Goal: Task Accomplishment & Management: Manage account settings

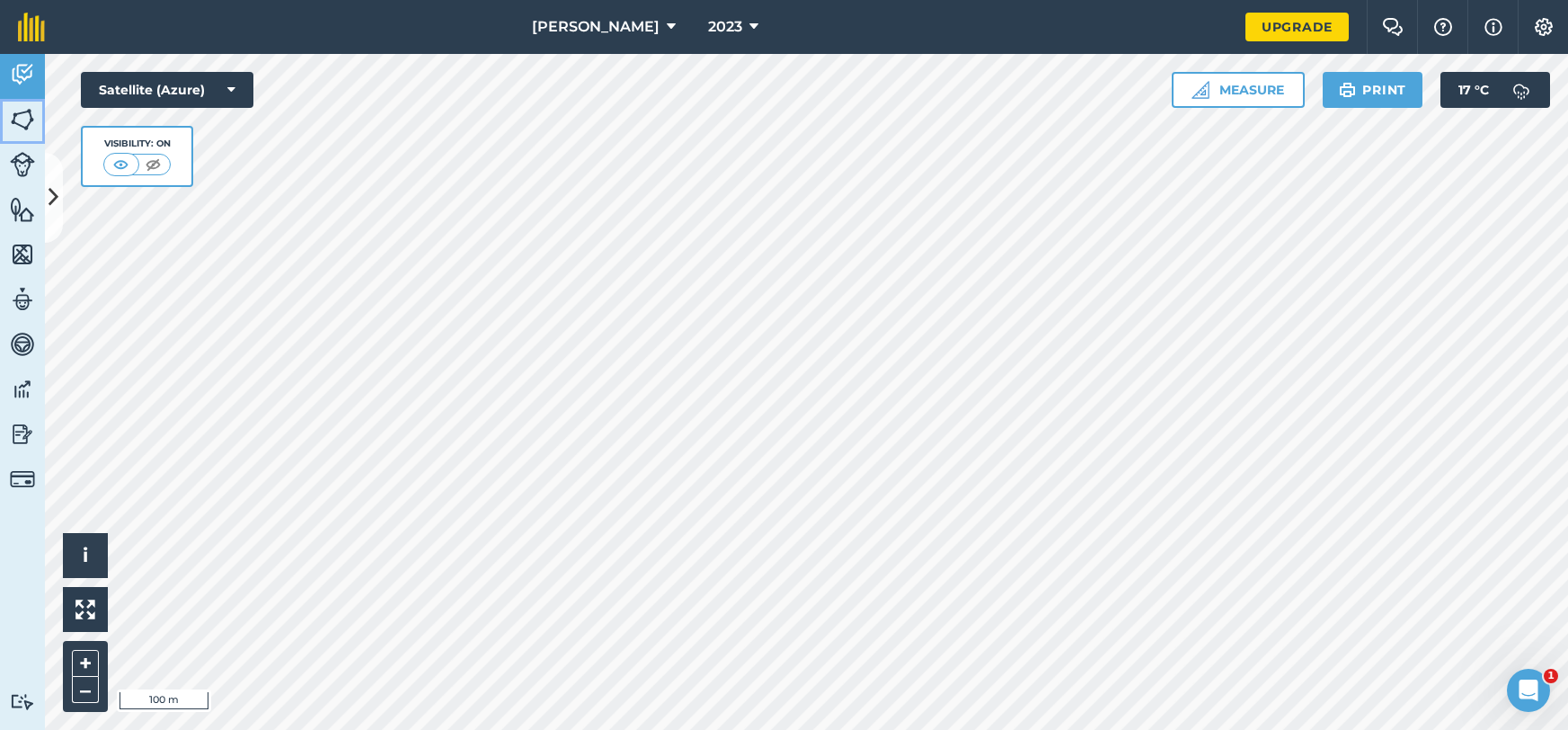
click at [24, 129] on img at bounding box center [22, 120] width 25 height 27
click at [47, 177] on button at bounding box center [54, 198] width 18 height 90
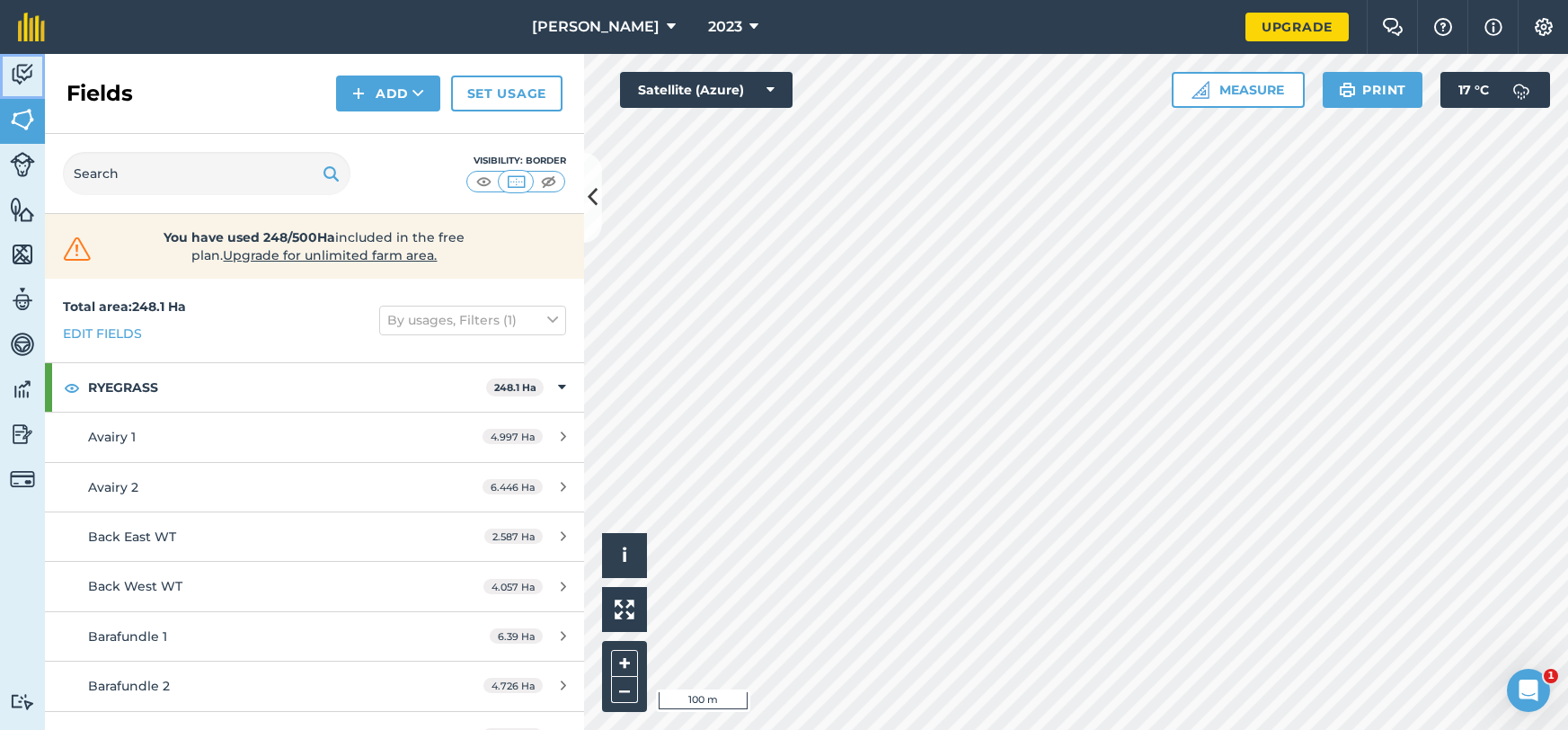
click at [2, 82] on link "Activity" at bounding box center [22, 76] width 45 height 45
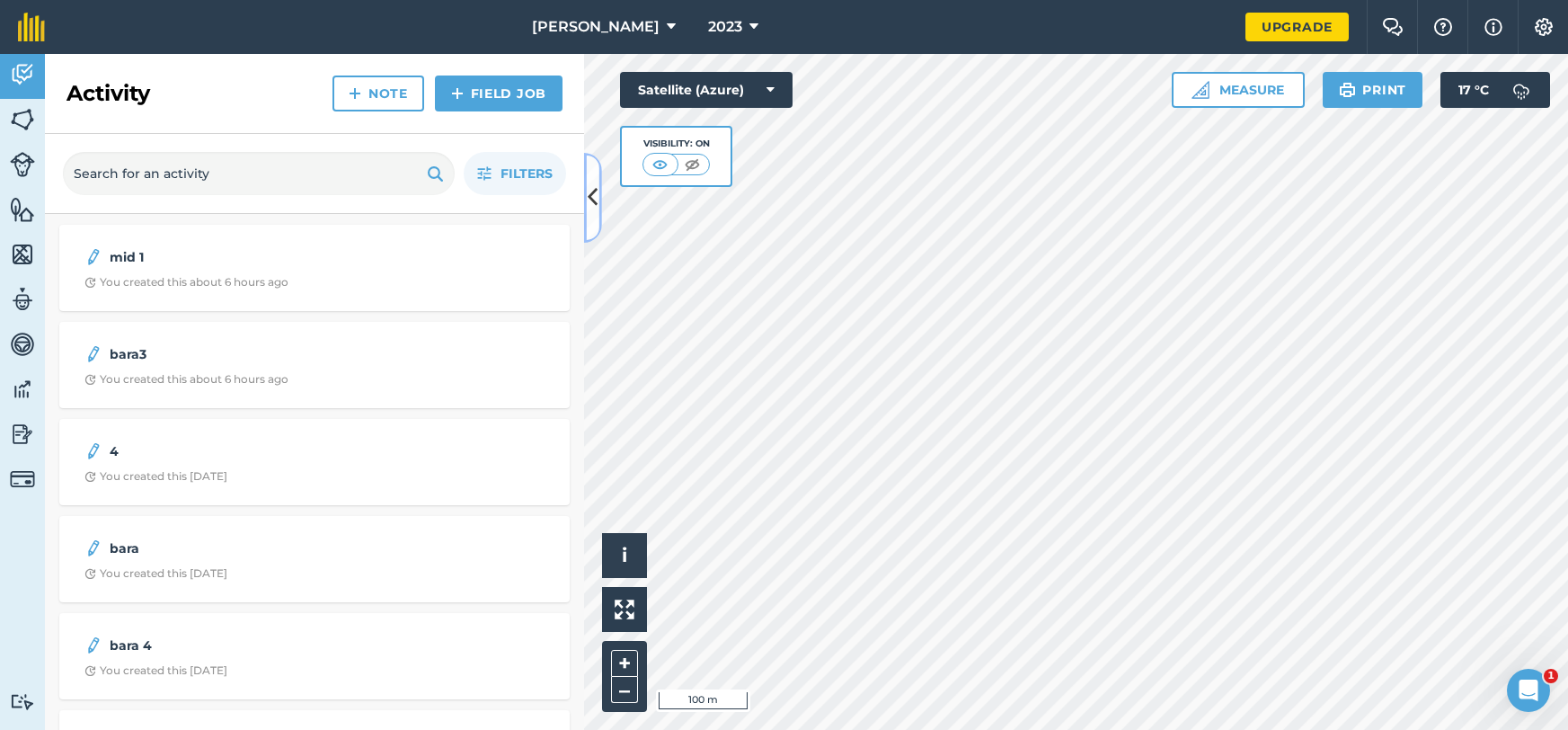
click at [597, 185] on icon at bounding box center [593, 197] width 10 height 32
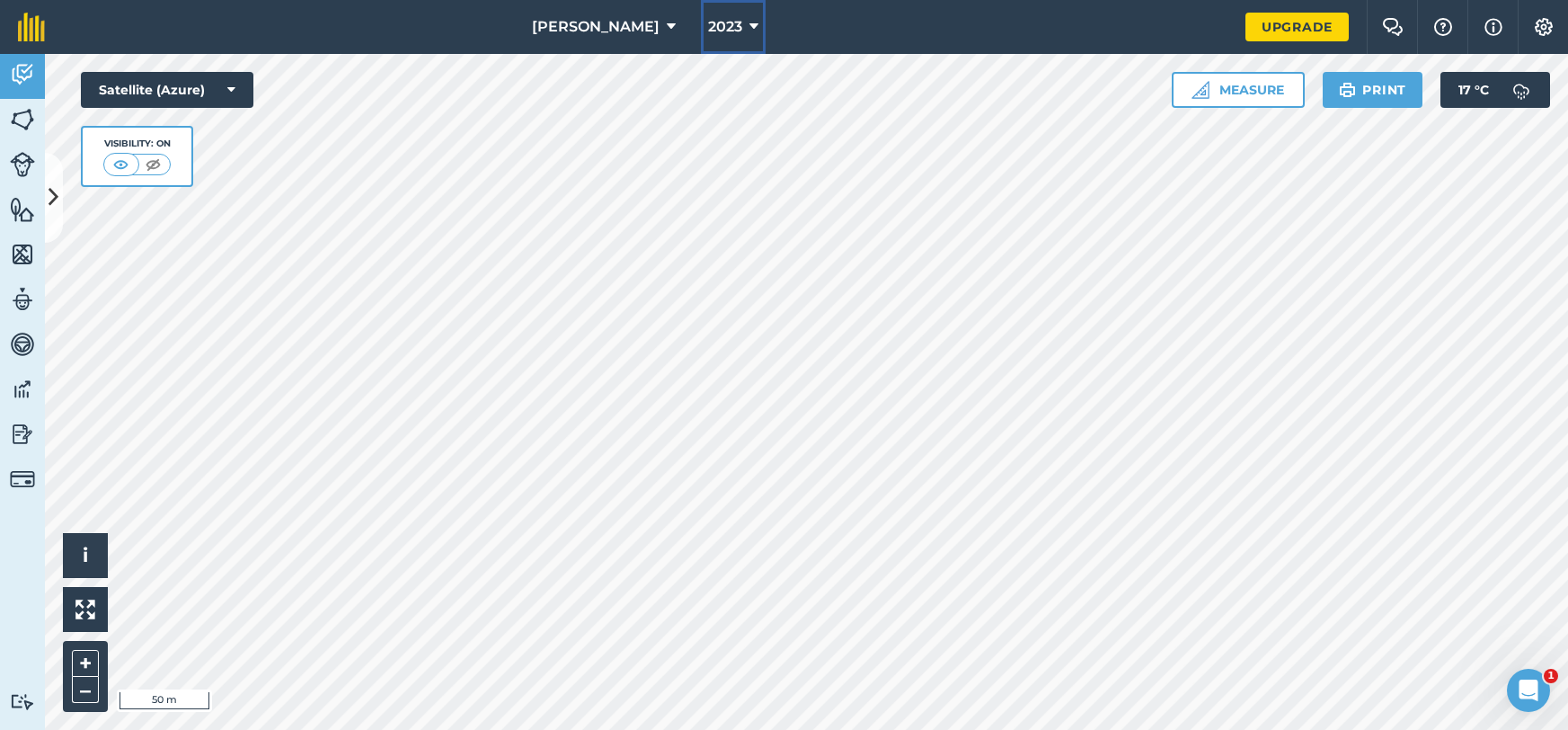
click at [741, 27] on button "2023" at bounding box center [733, 27] width 64 height 54
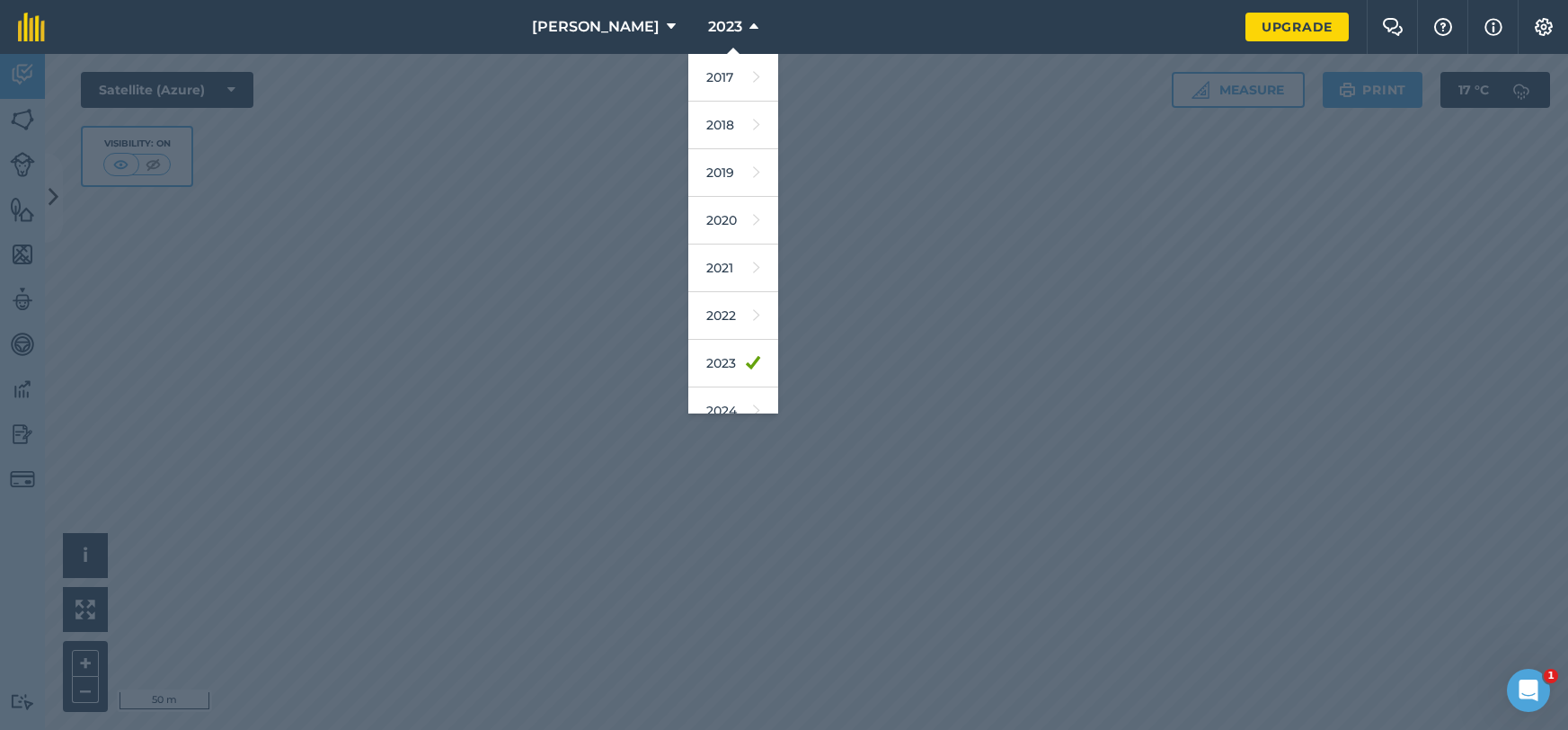
click at [845, 293] on div at bounding box center [784, 391] width 1568 height 676
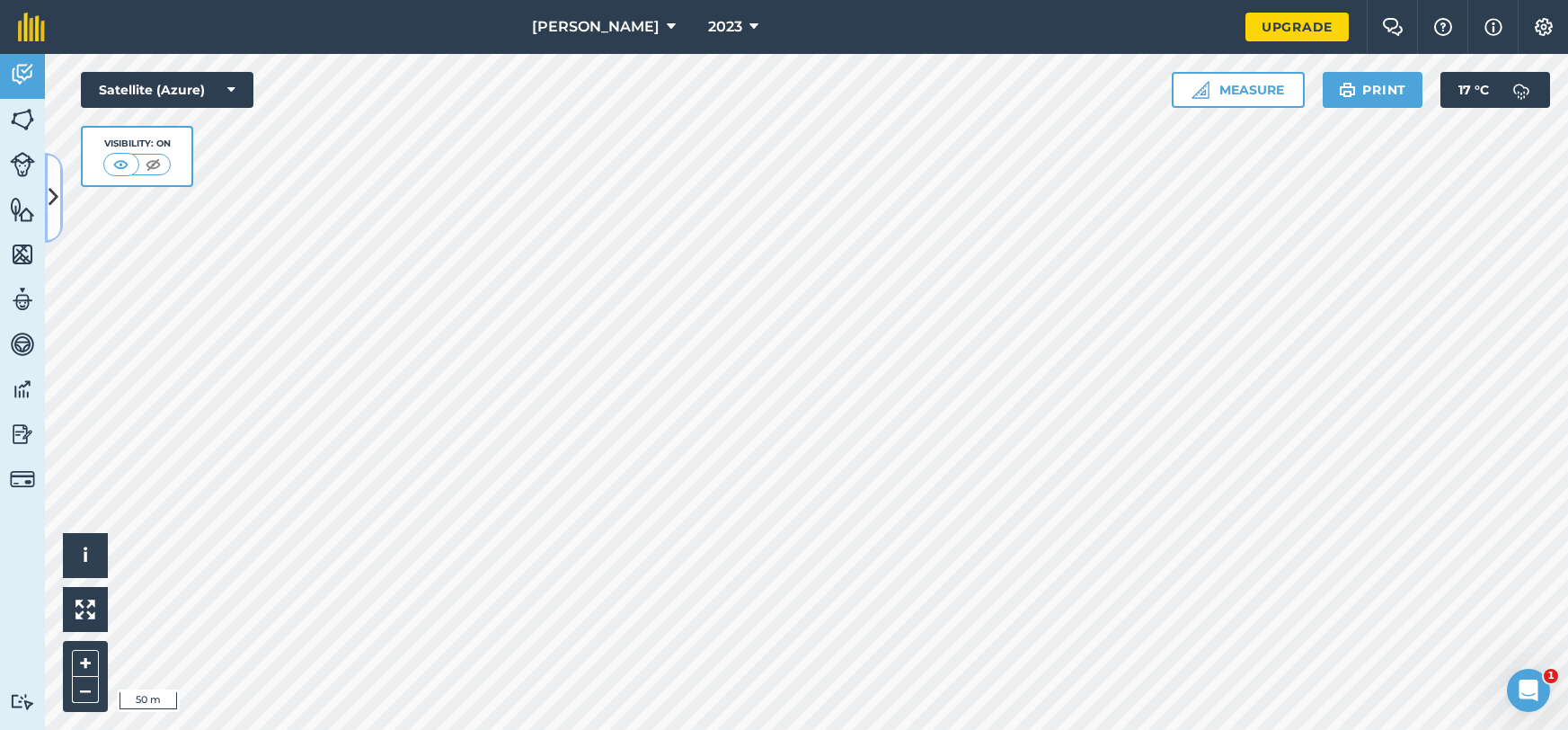
click at [55, 213] on button at bounding box center [54, 198] width 18 height 90
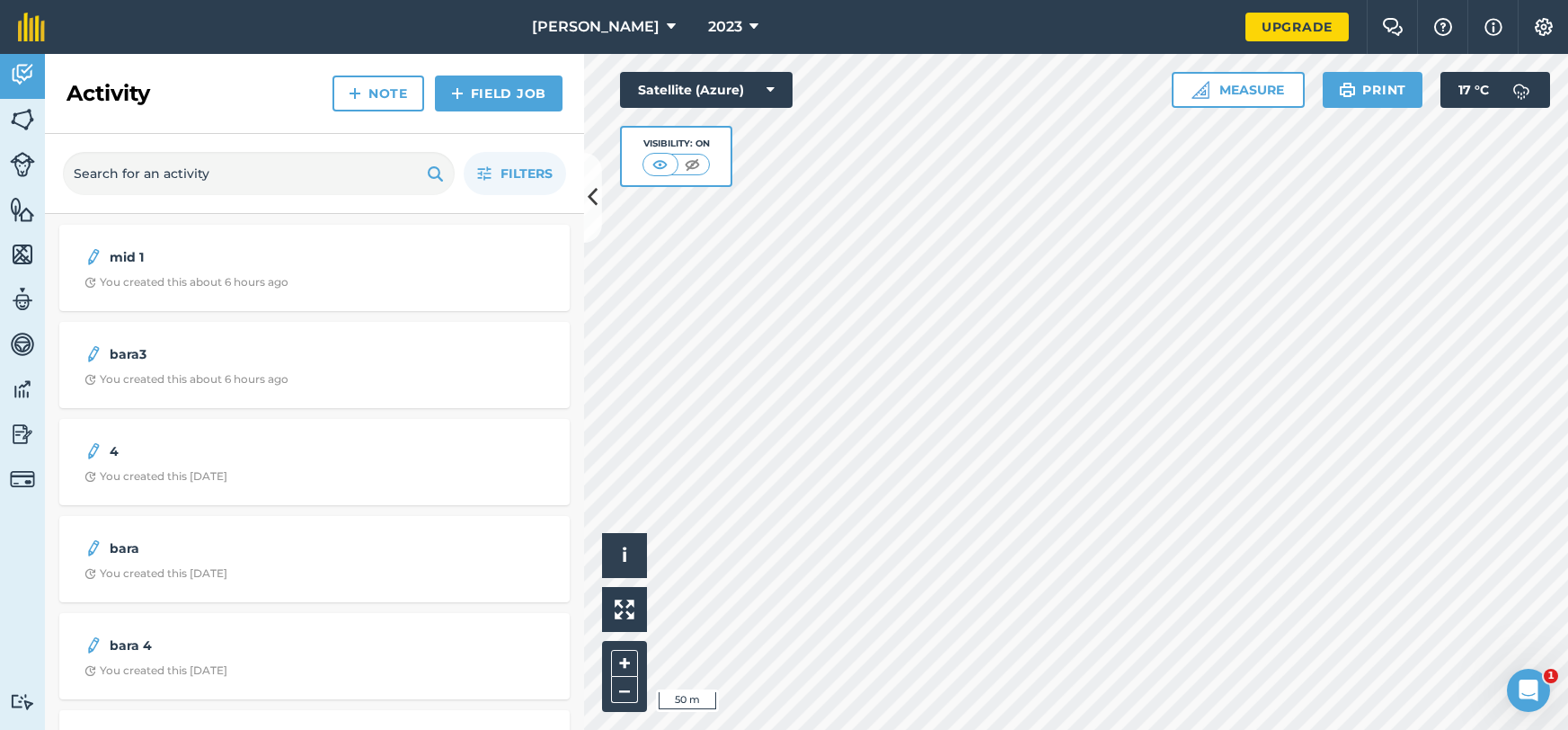
click at [295, 303] on div "mid 1 You created this about 6 hours ago" at bounding box center [315, 268] width 510 height 86
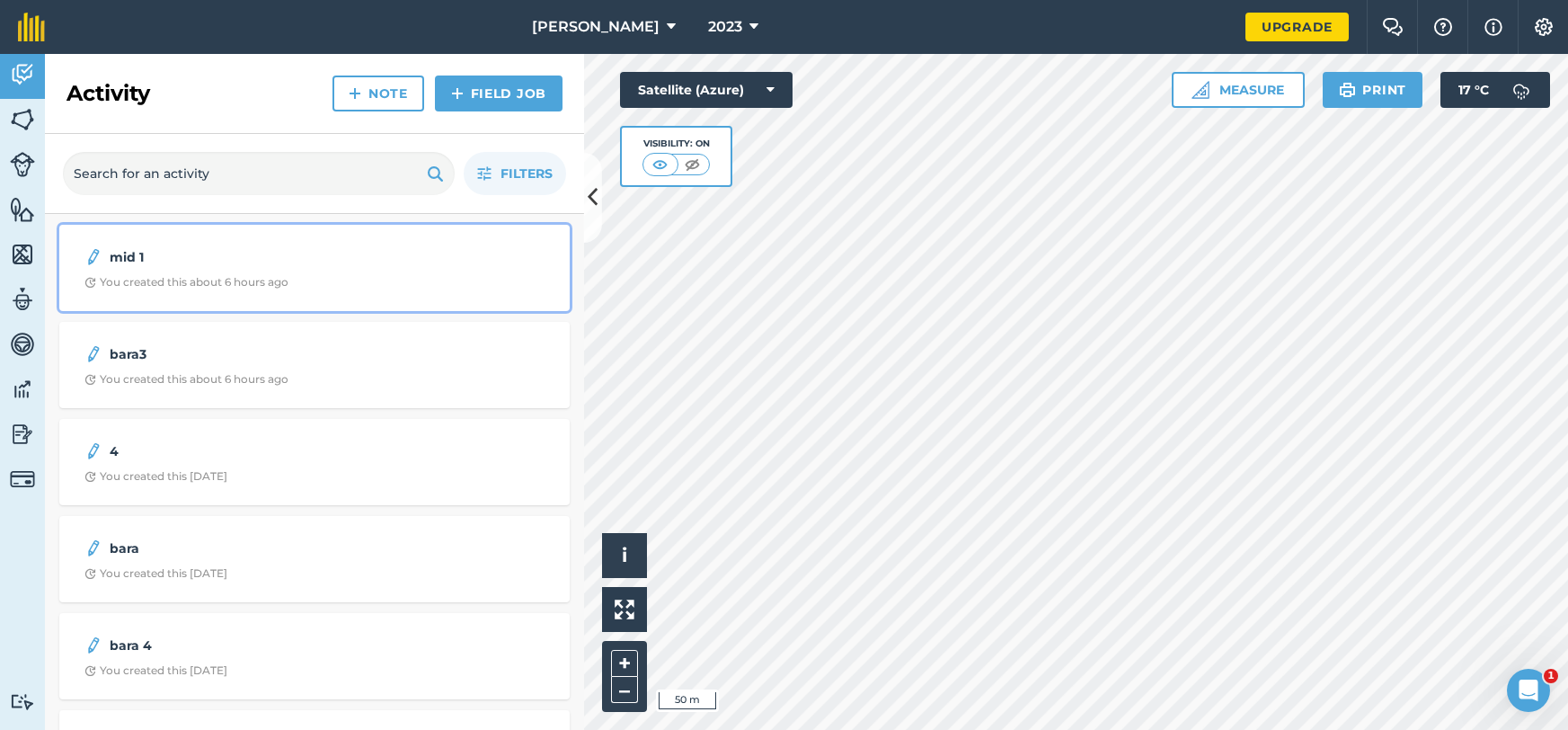
click at [268, 265] on strong "mid 1" at bounding box center [251, 257] width 285 height 20
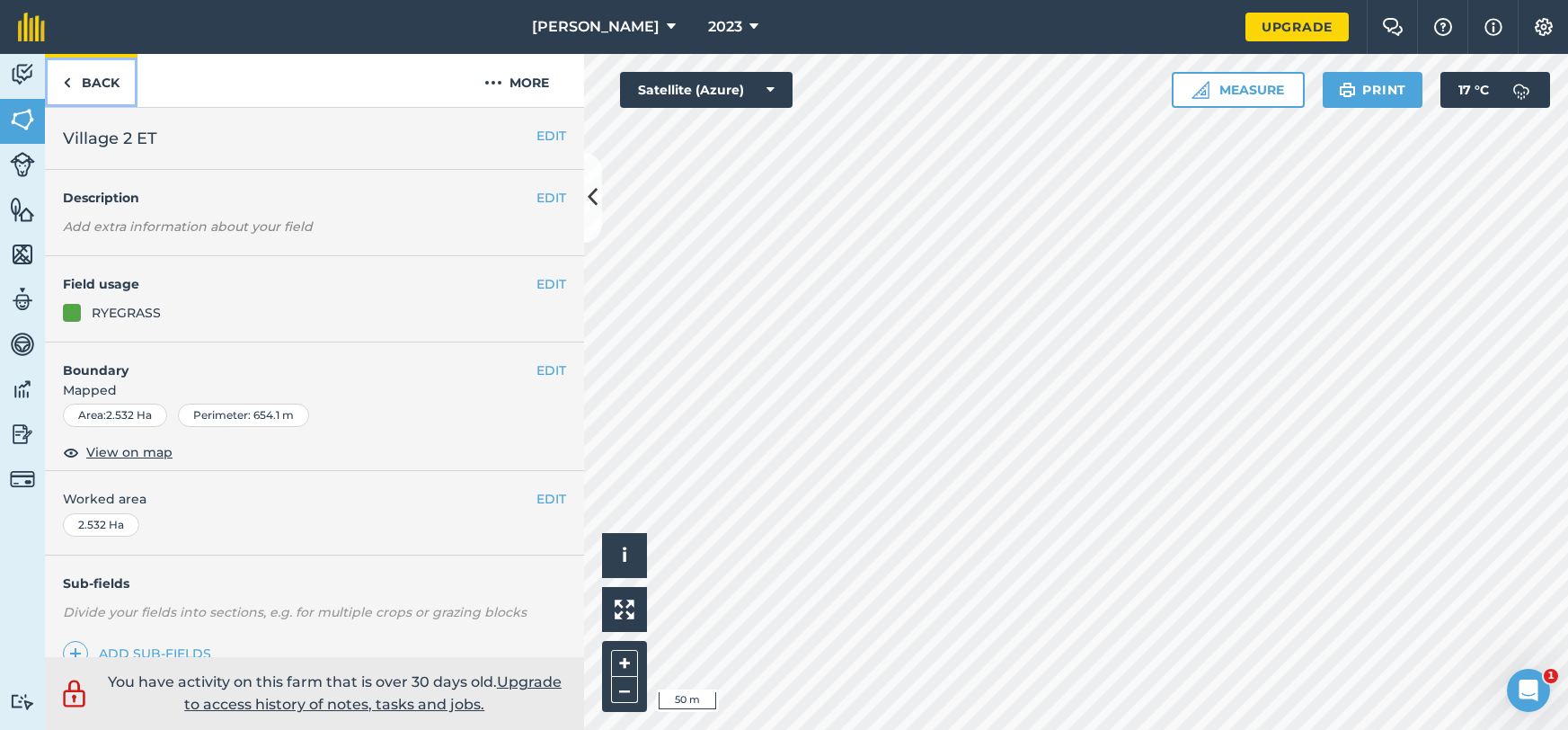
click at [100, 86] on link "Back" at bounding box center [91, 80] width 93 height 53
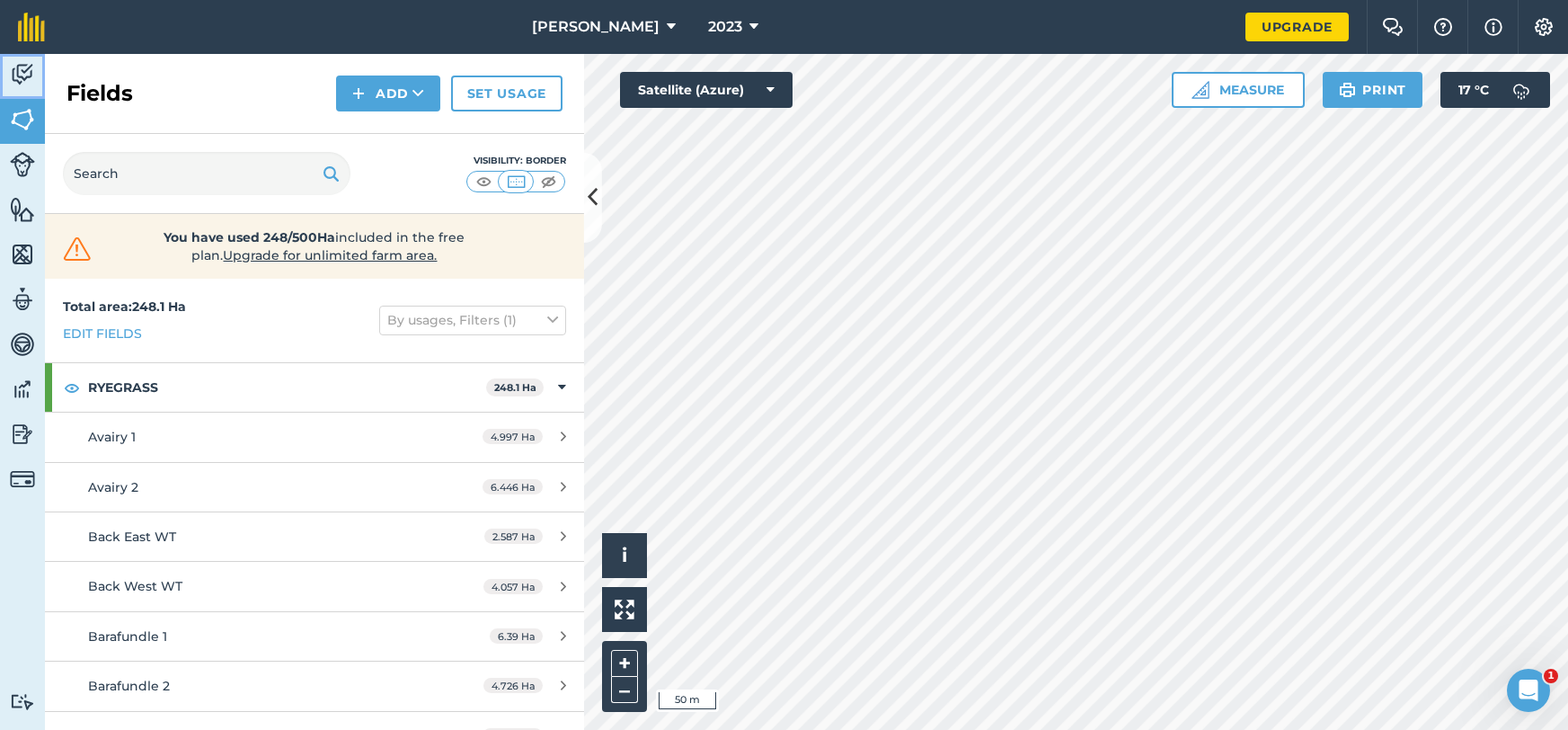
click at [35, 79] on link "Activity" at bounding box center [22, 76] width 45 height 45
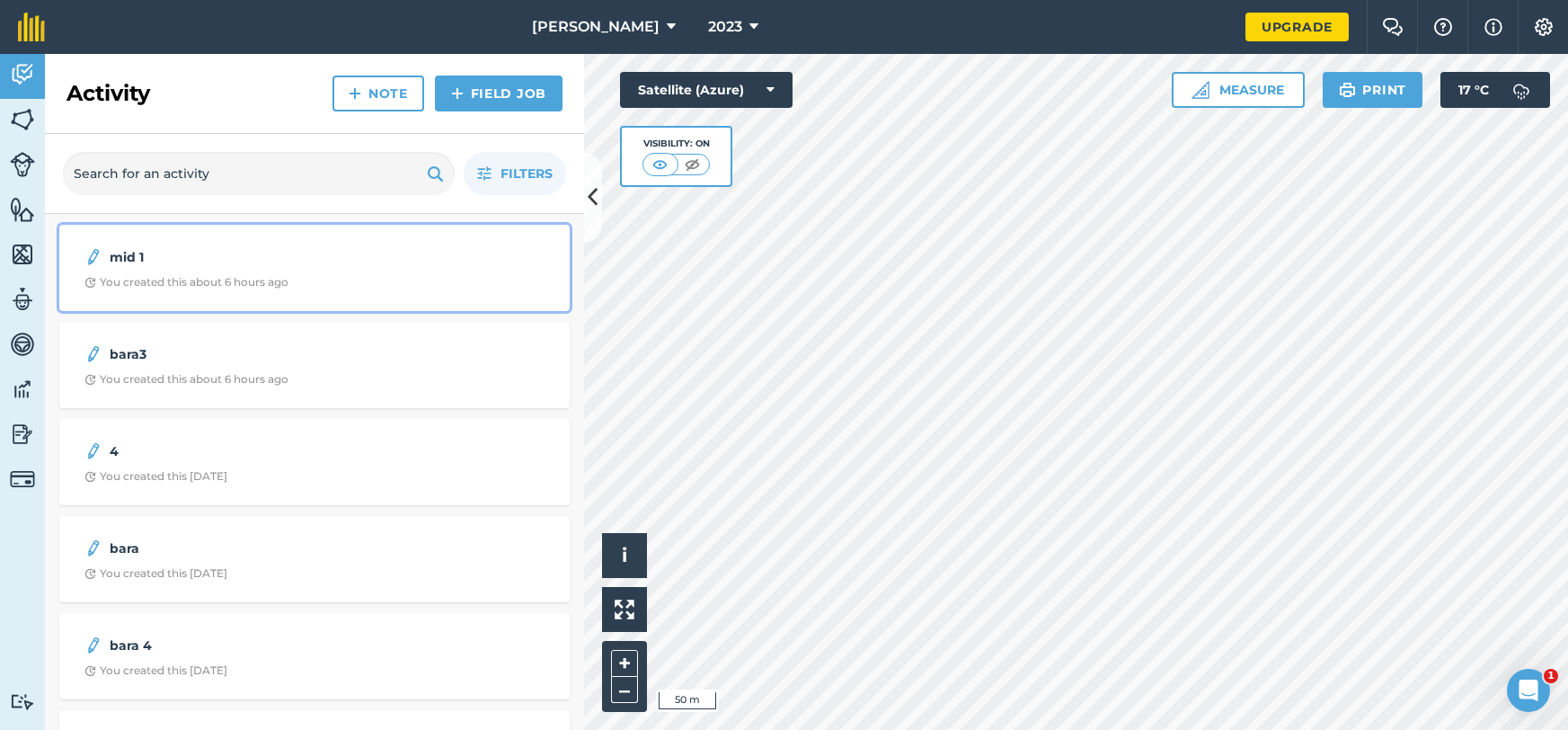
click at [153, 275] on div "You created this about 6 hours ago" at bounding box center [186, 282] width 204 height 14
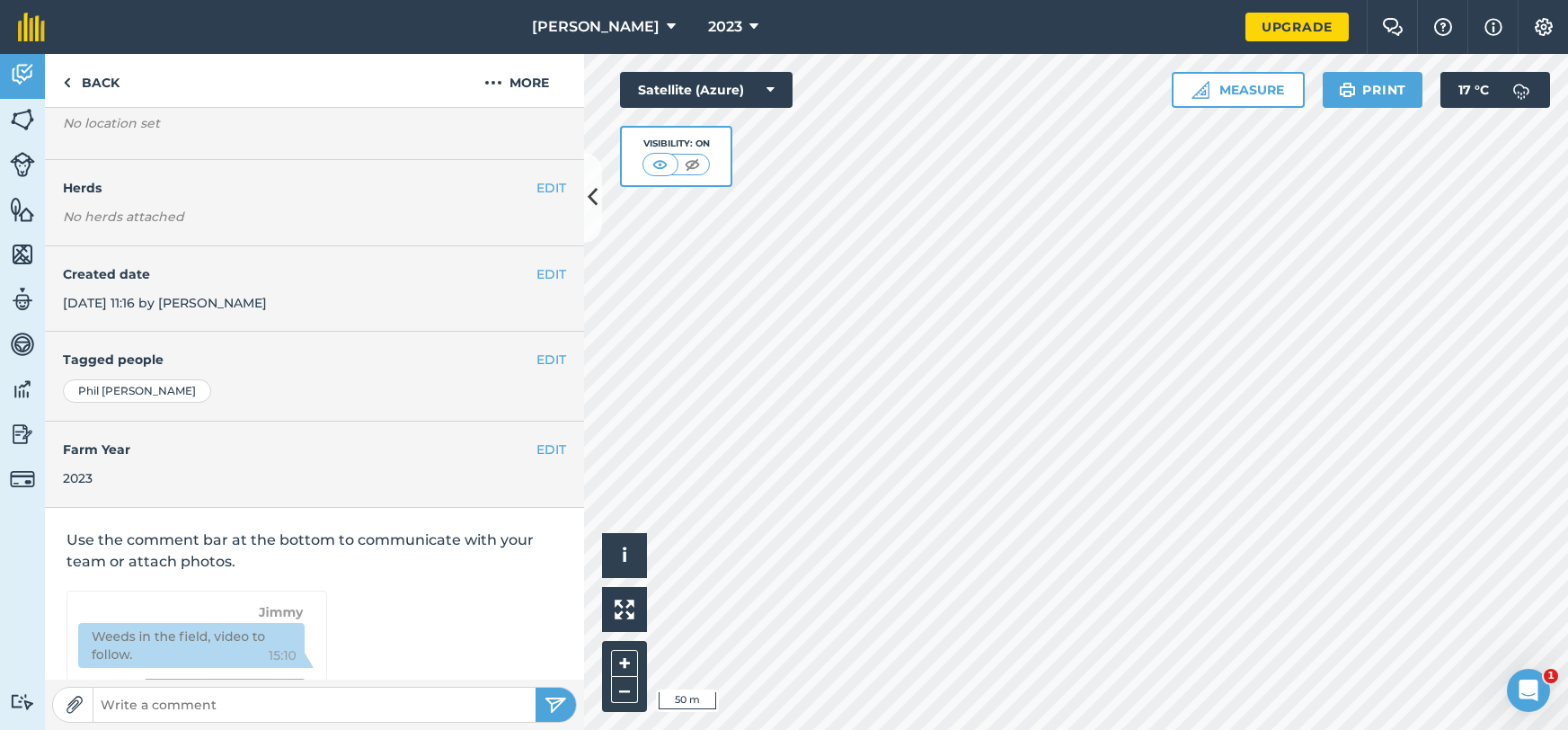
scroll to position [249, 0]
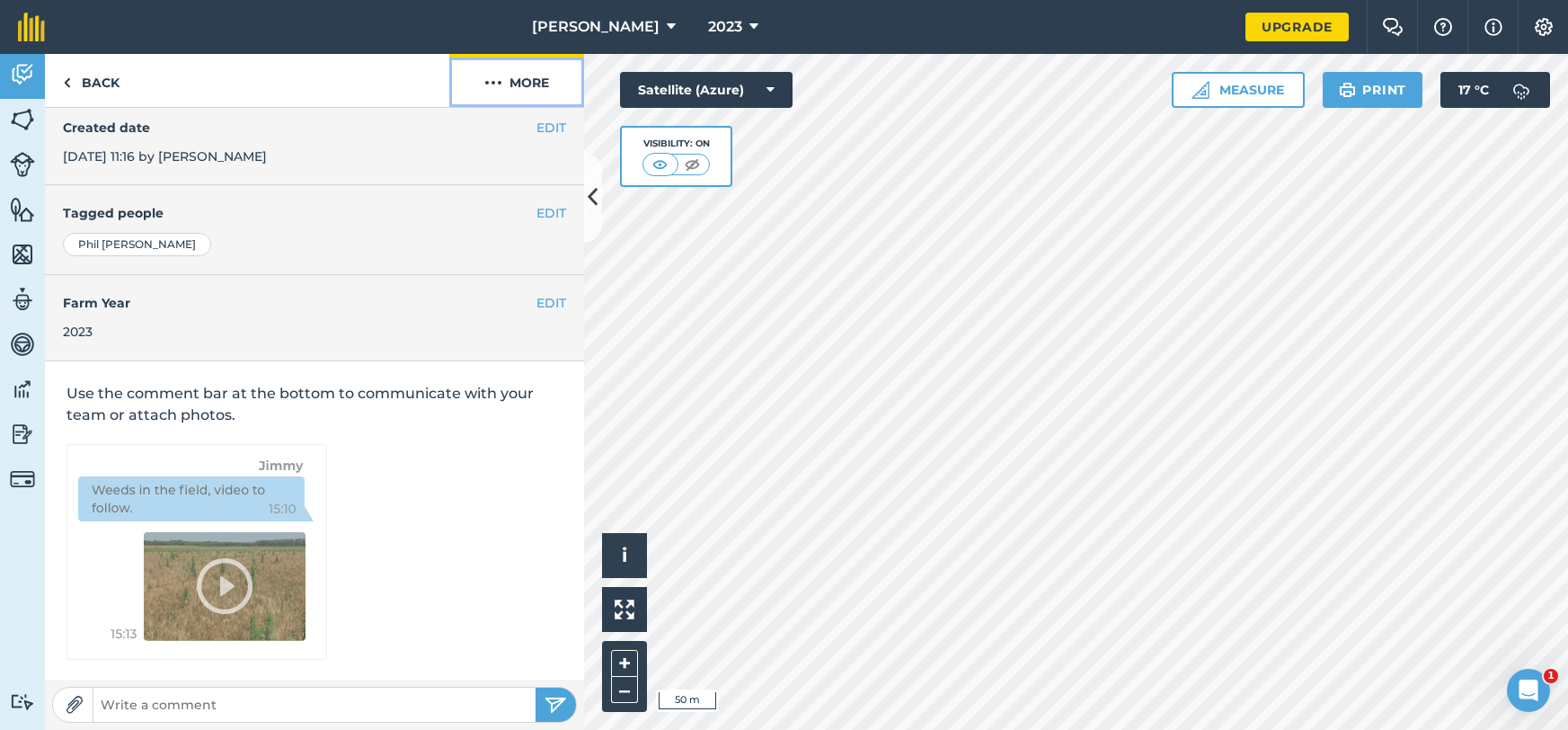
click at [522, 89] on button "More" at bounding box center [516, 80] width 135 height 53
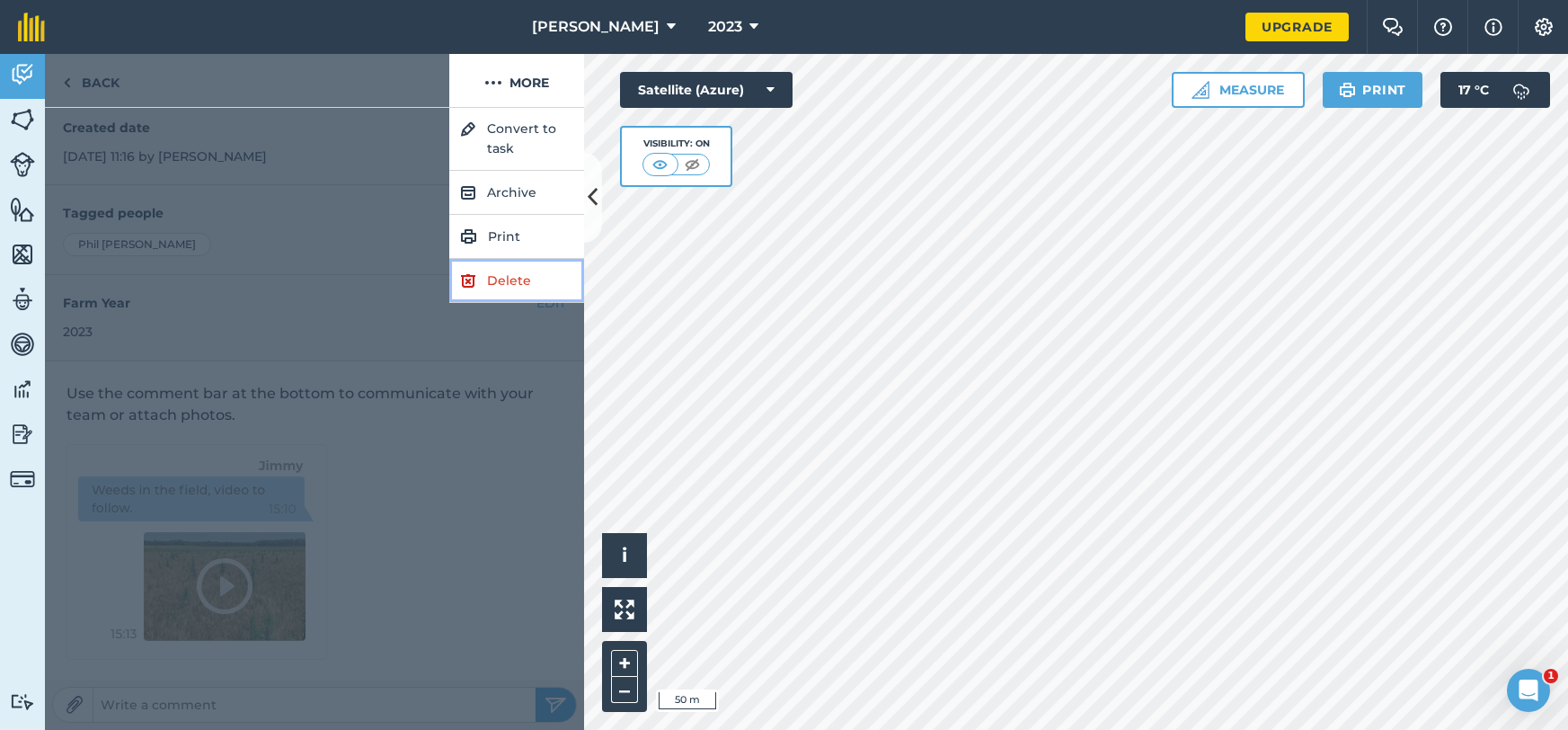
click at [491, 280] on link "Delete" at bounding box center [516, 281] width 135 height 44
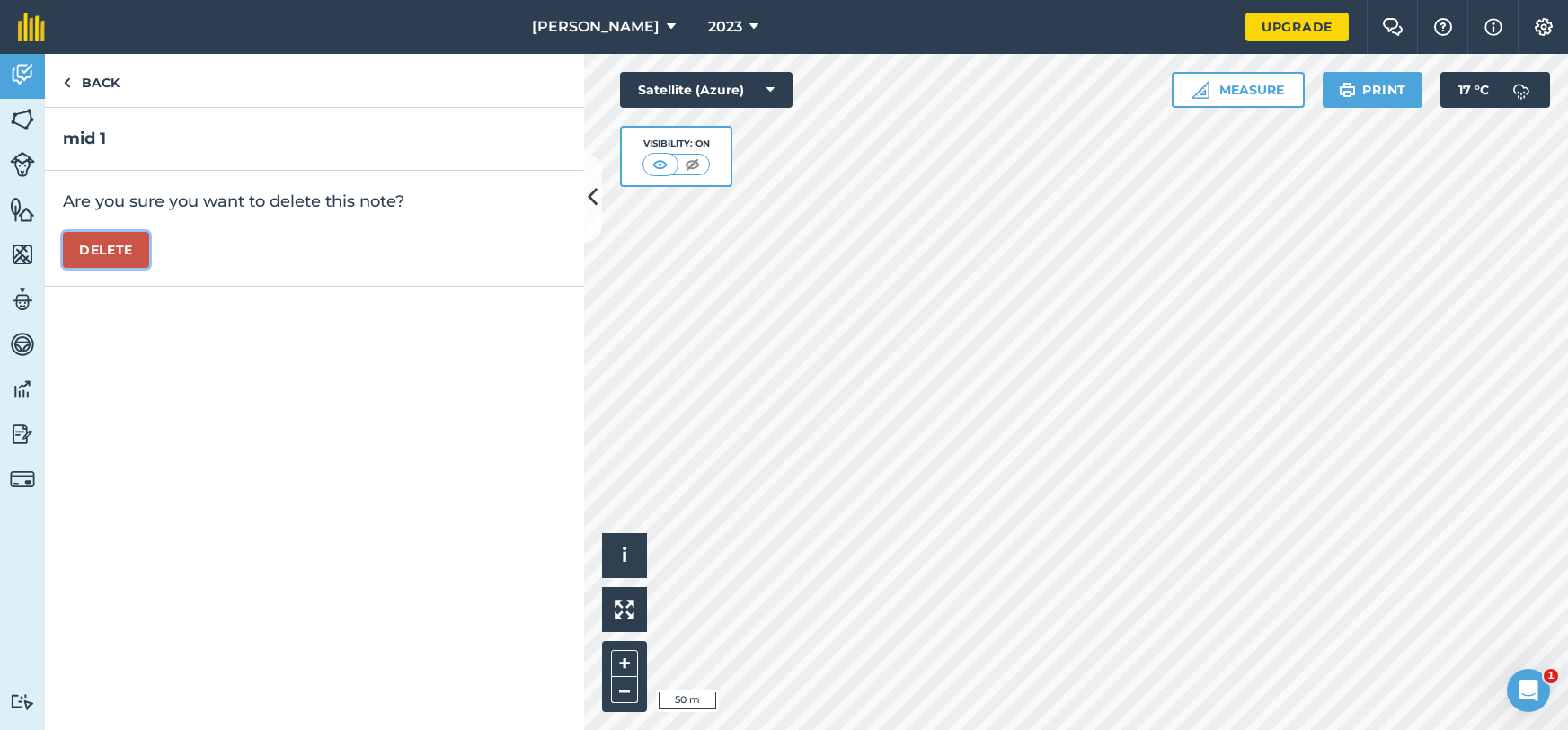
click at [118, 242] on button "Delete" at bounding box center [106, 249] width 86 height 35
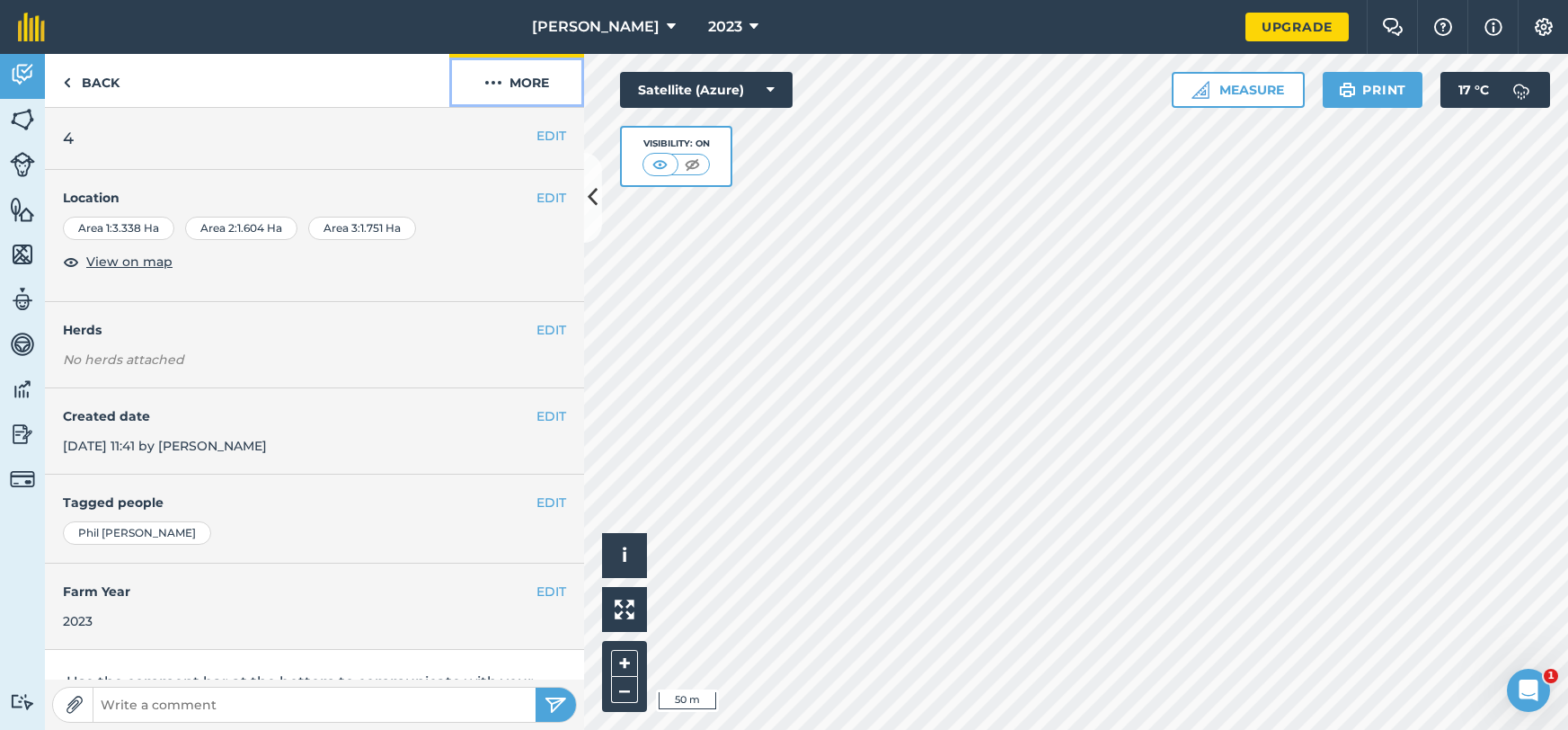
click at [526, 102] on button "More" at bounding box center [516, 80] width 135 height 53
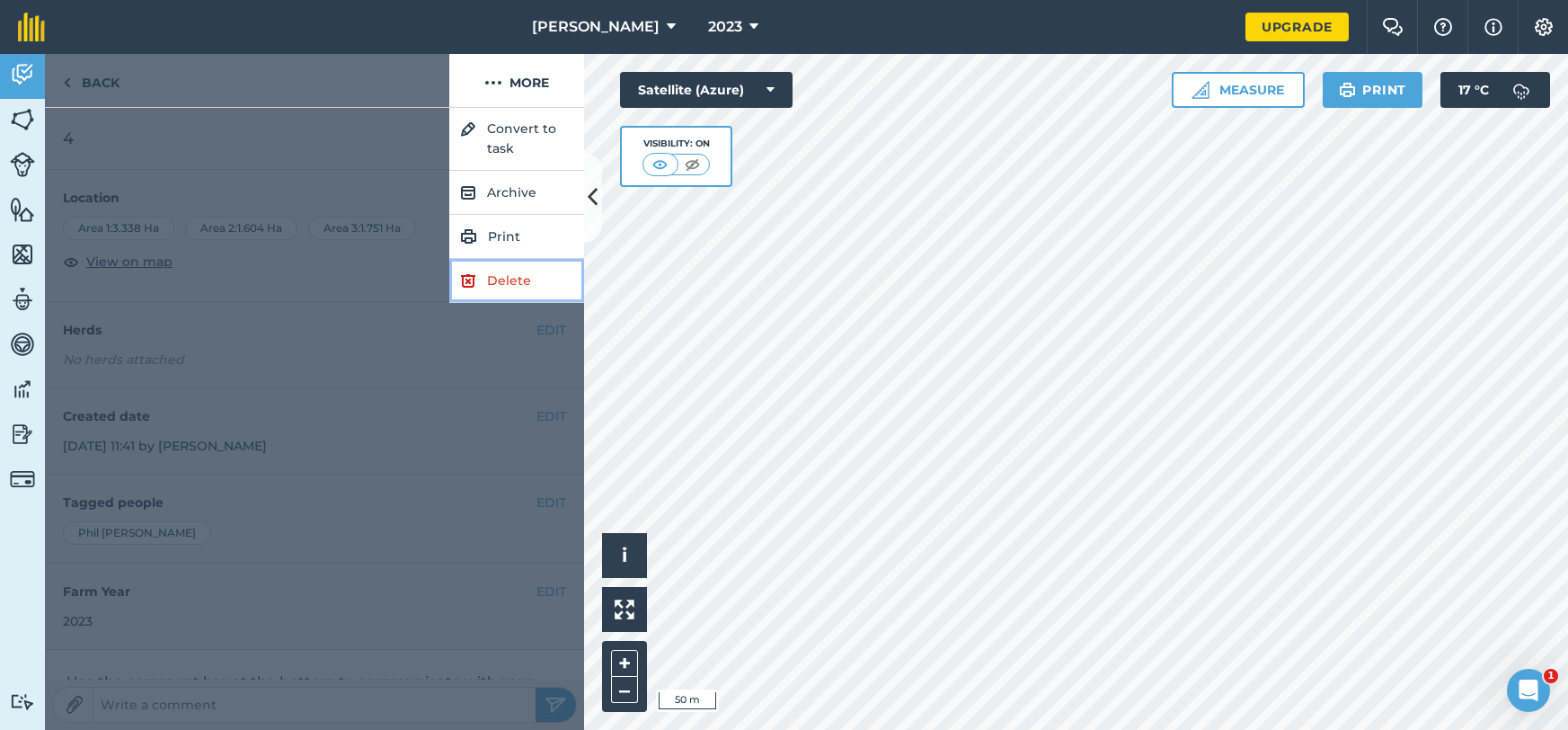
click at [509, 284] on link "Delete" at bounding box center [516, 281] width 135 height 44
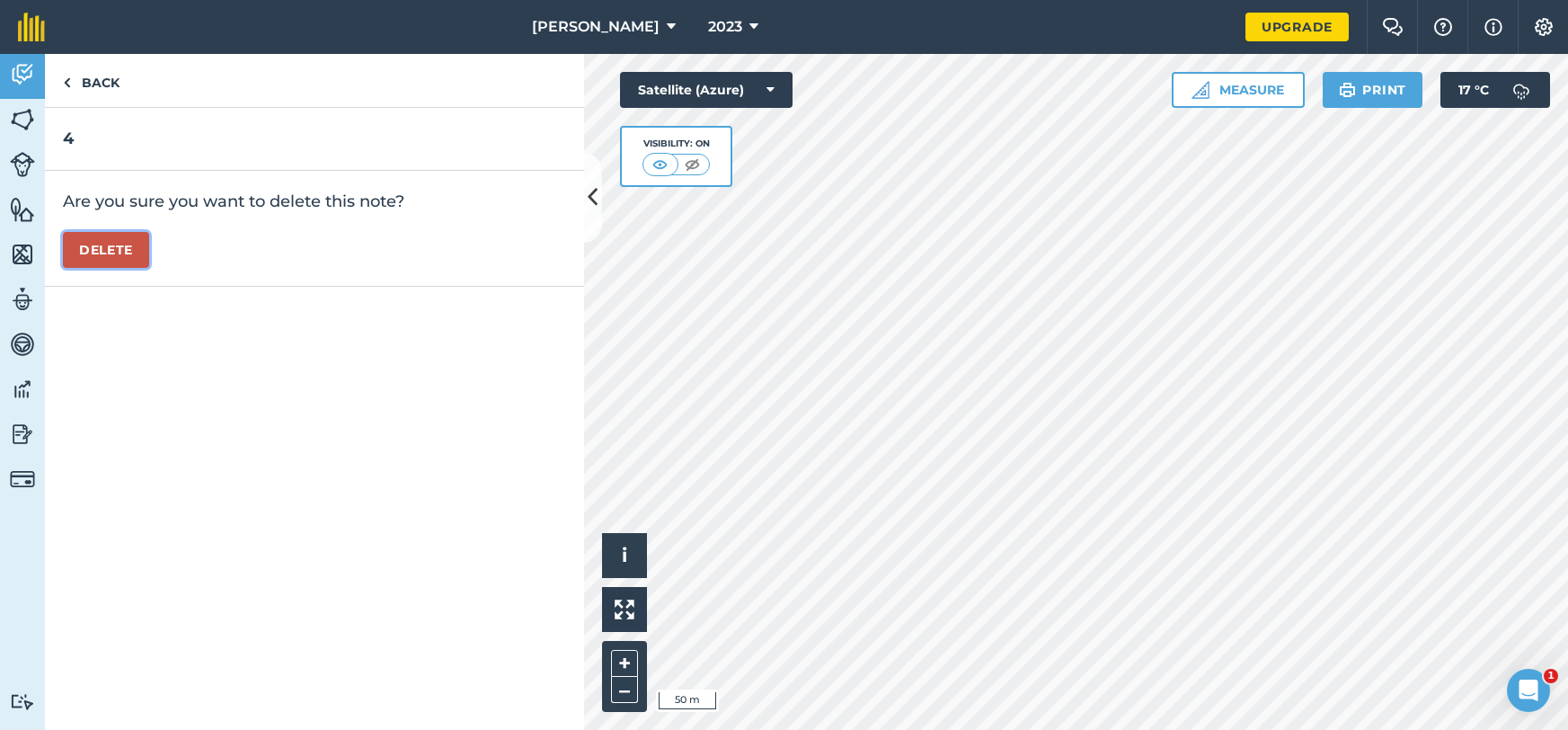
click at [143, 260] on button "Delete" at bounding box center [106, 249] width 86 height 35
